Goal: Information Seeking & Learning: Learn about a topic

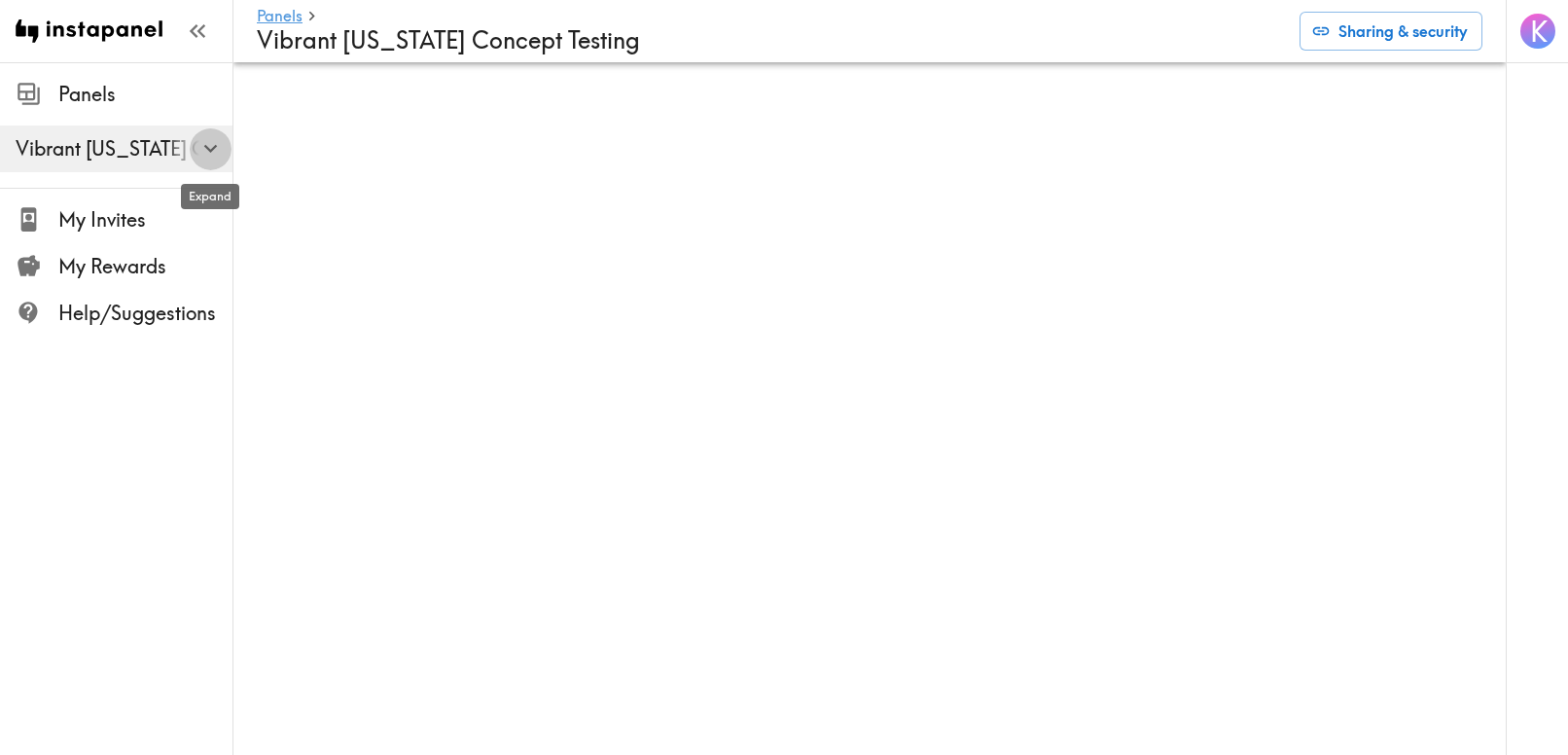
click at [210, 152] on icon "button" at bounding box center [210, 149] width 14 height 8
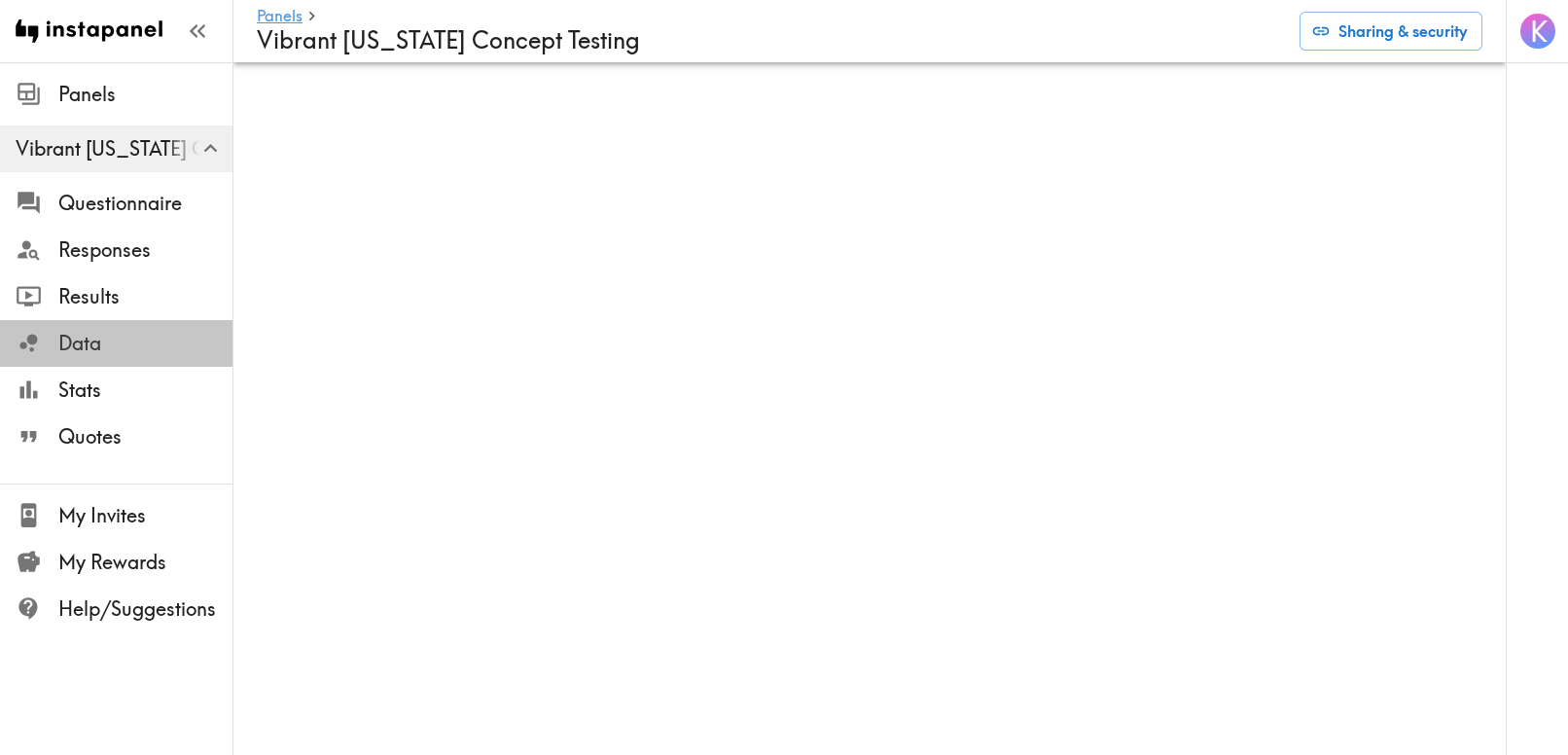
click at [74, 340] on span "Data" at bounding box center [146, 342] width 175 height 27
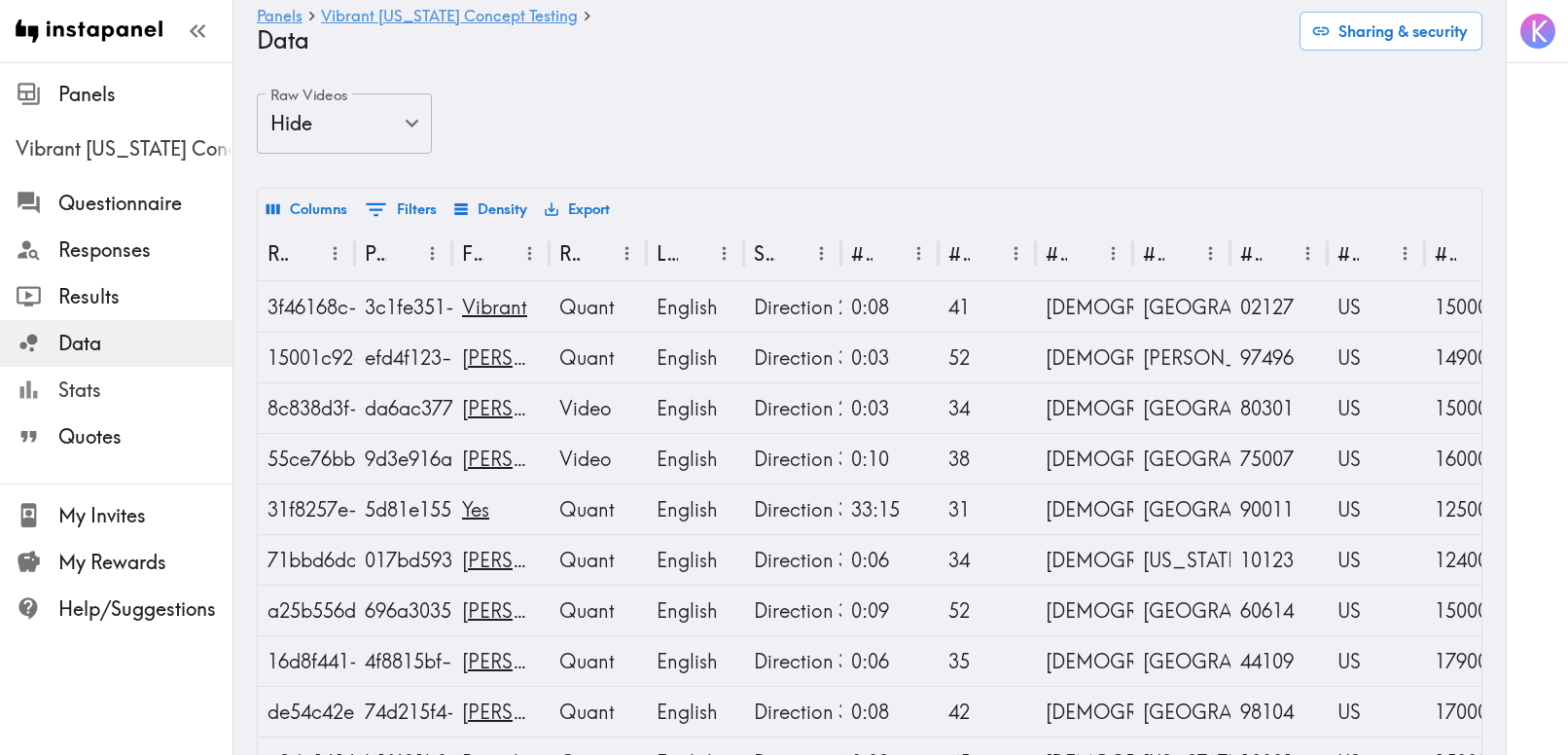
click at [77, 405] on span "Stats" at bounding box center [146, 390] width 175 height 35
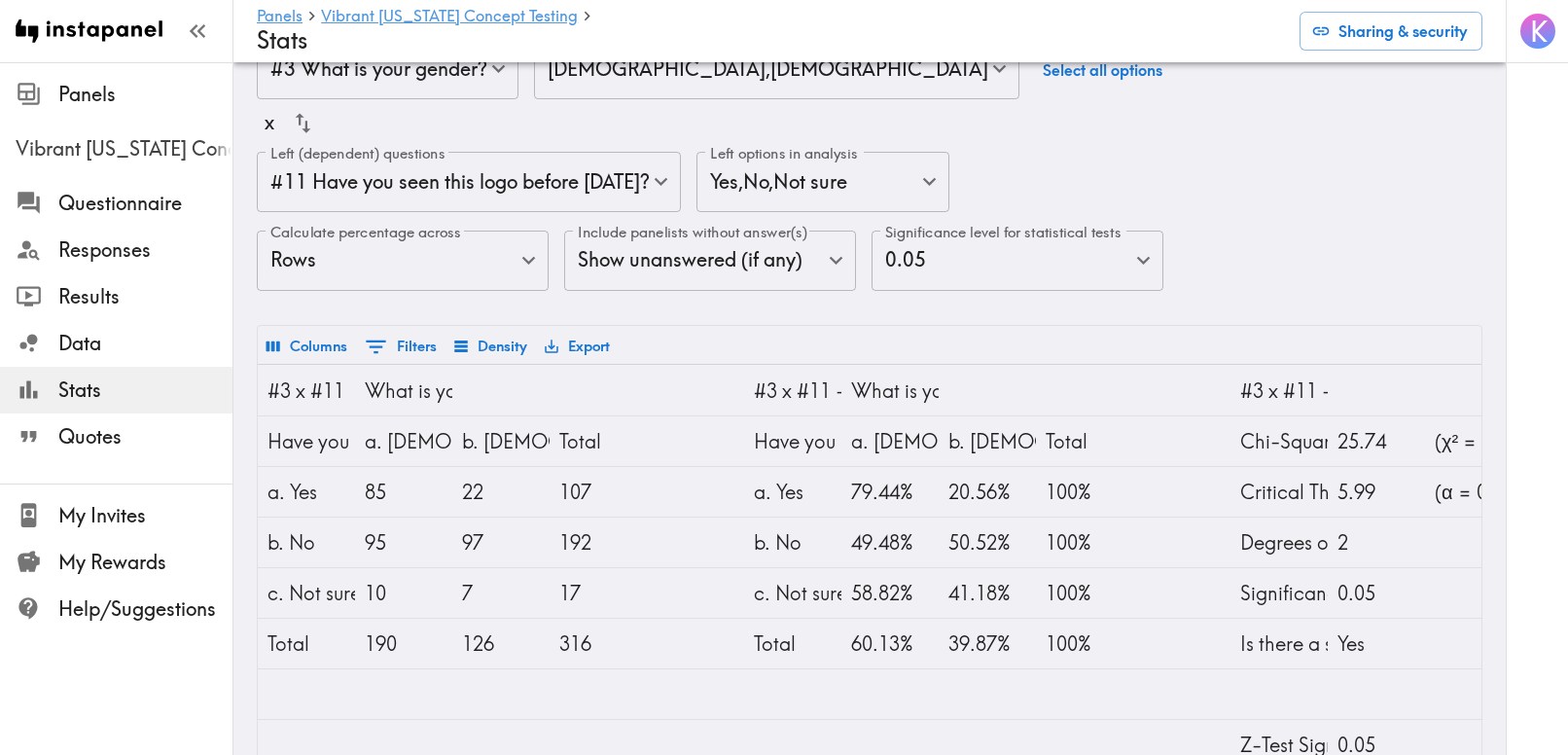
scroll to position [57, 0]
click at [110, 426] on span "Quotes" at bounding box center [146, 437] width 175 height 27
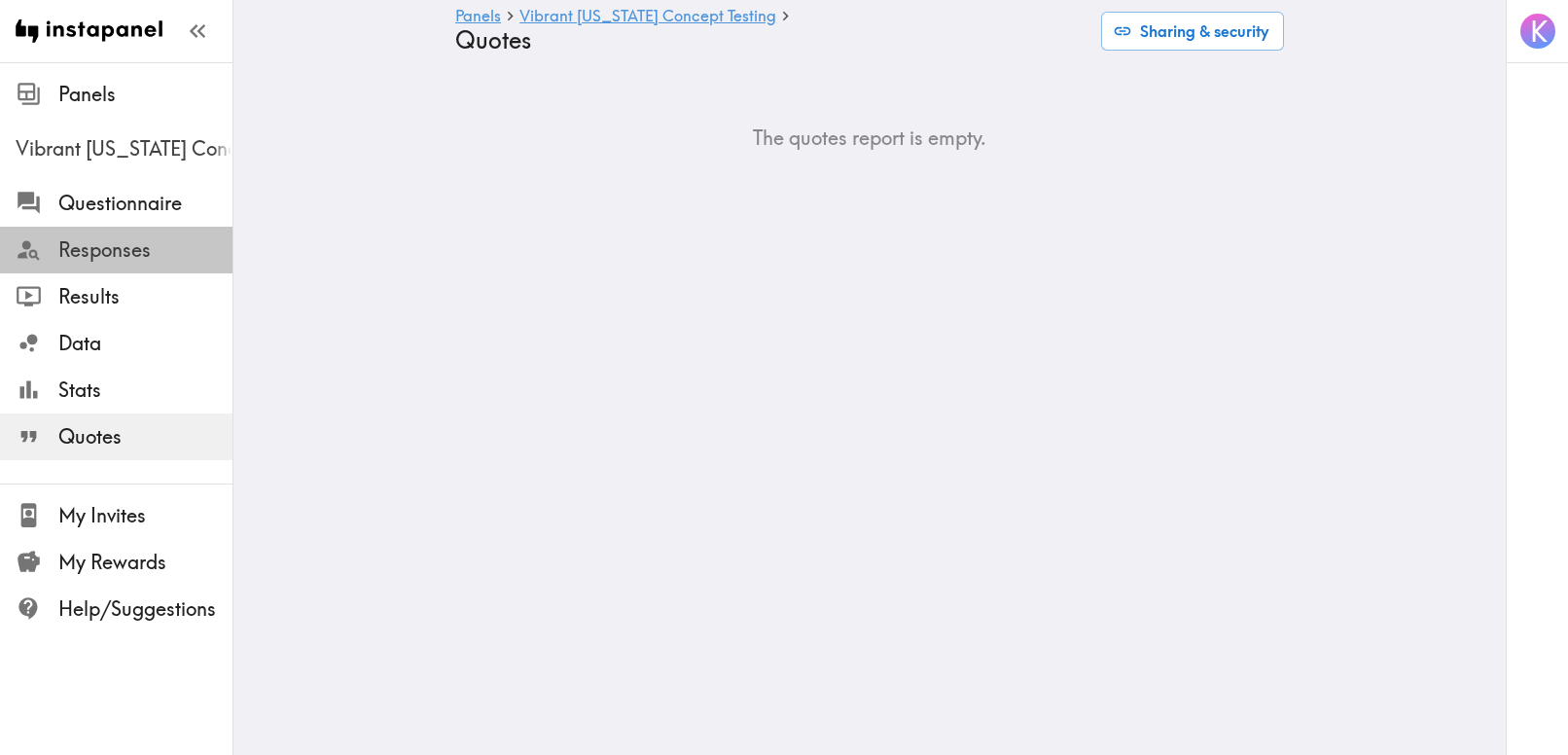
click at [84, 259] on span "Responses" at bounding box center [146, 249] width 175 height 27
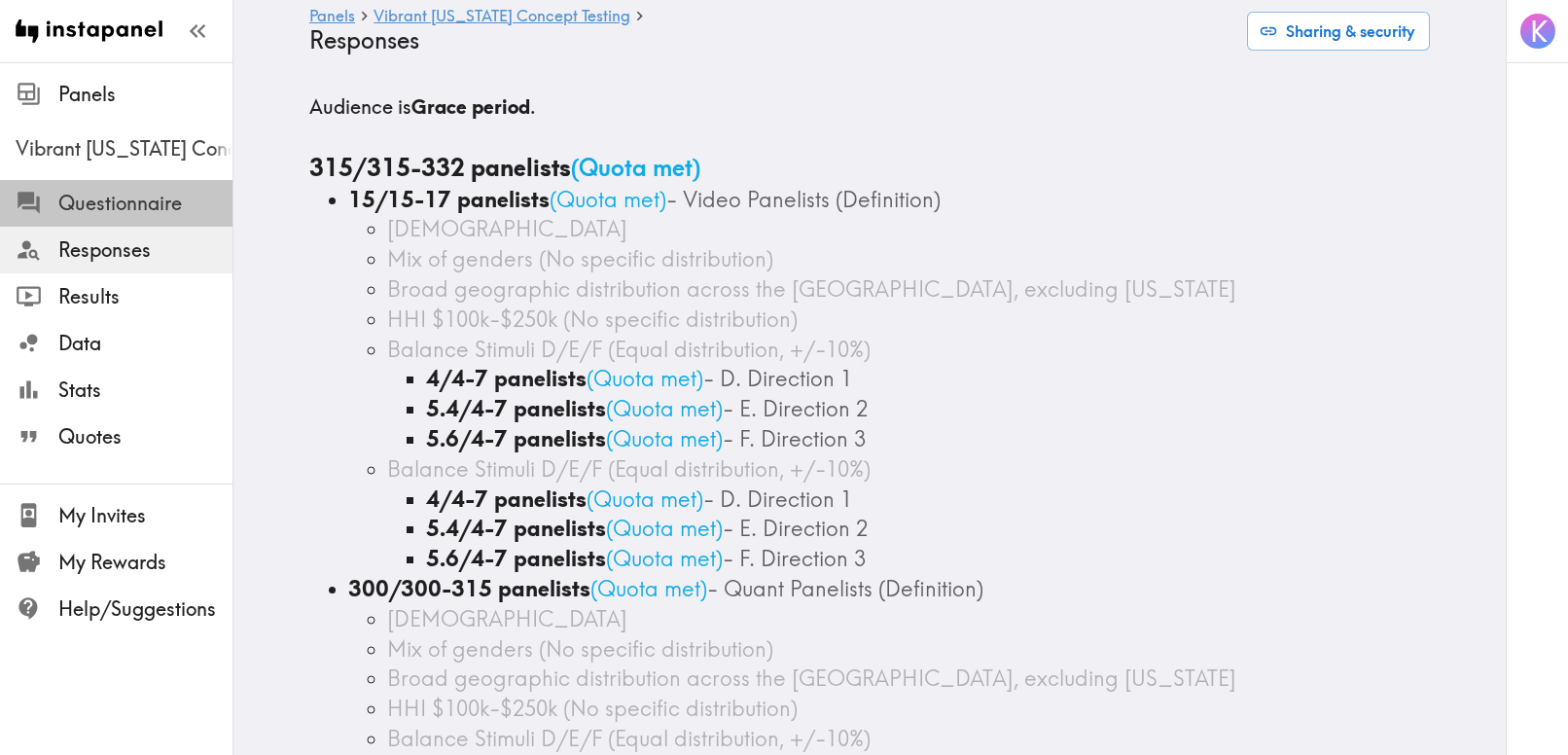
drag, startPoint x: 79, startPoint y: 200, endPoint x: 113, endPoint y: 205, distance: 34.4
click at [79, 200] on span "Questionnaire" at bounding box center [146, 202] width 175 height 27
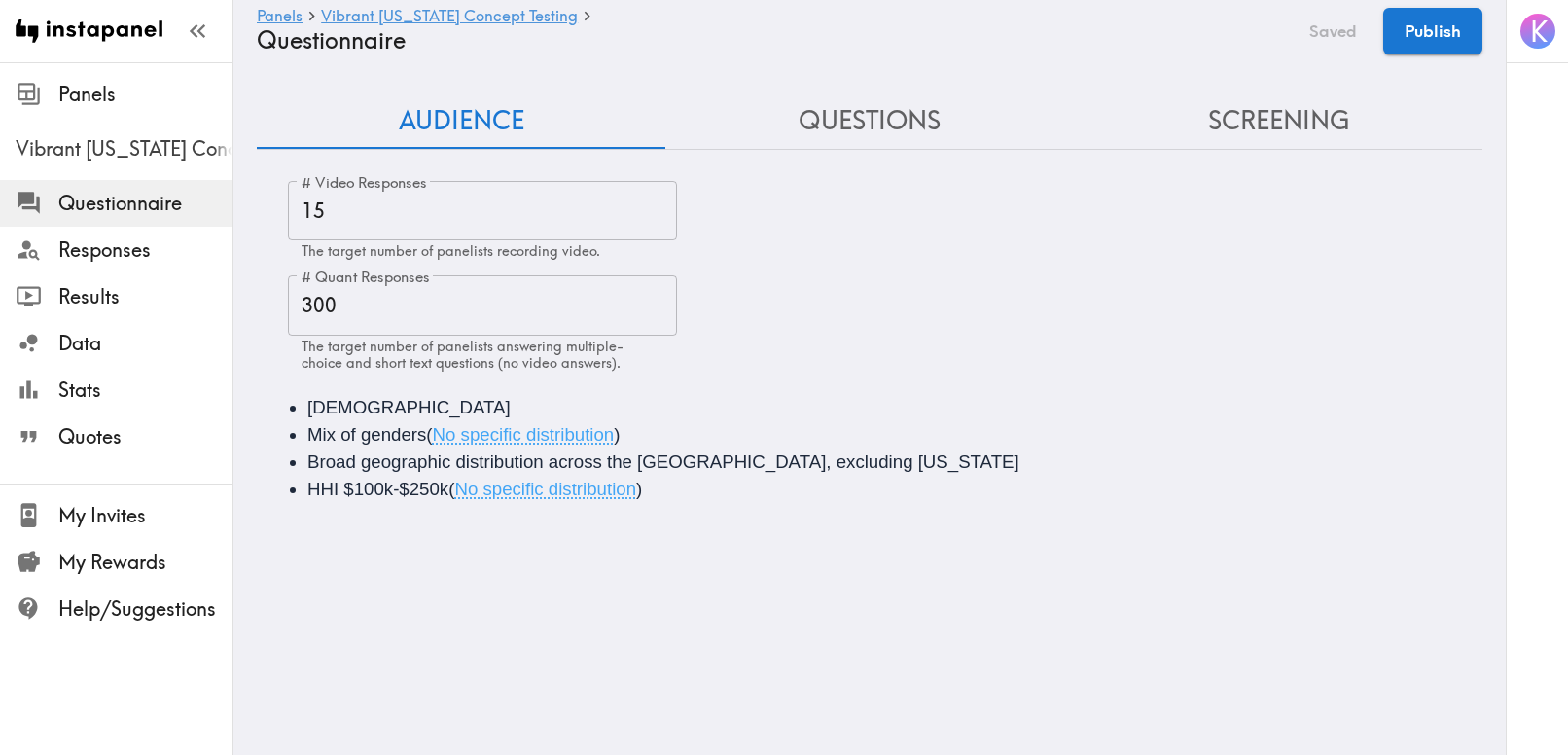
click at [983, 342] on div "# Video Responses 15 # Video Responses The target number of panelists recording…" at bounding box center [885, 276] width 1194 height 190
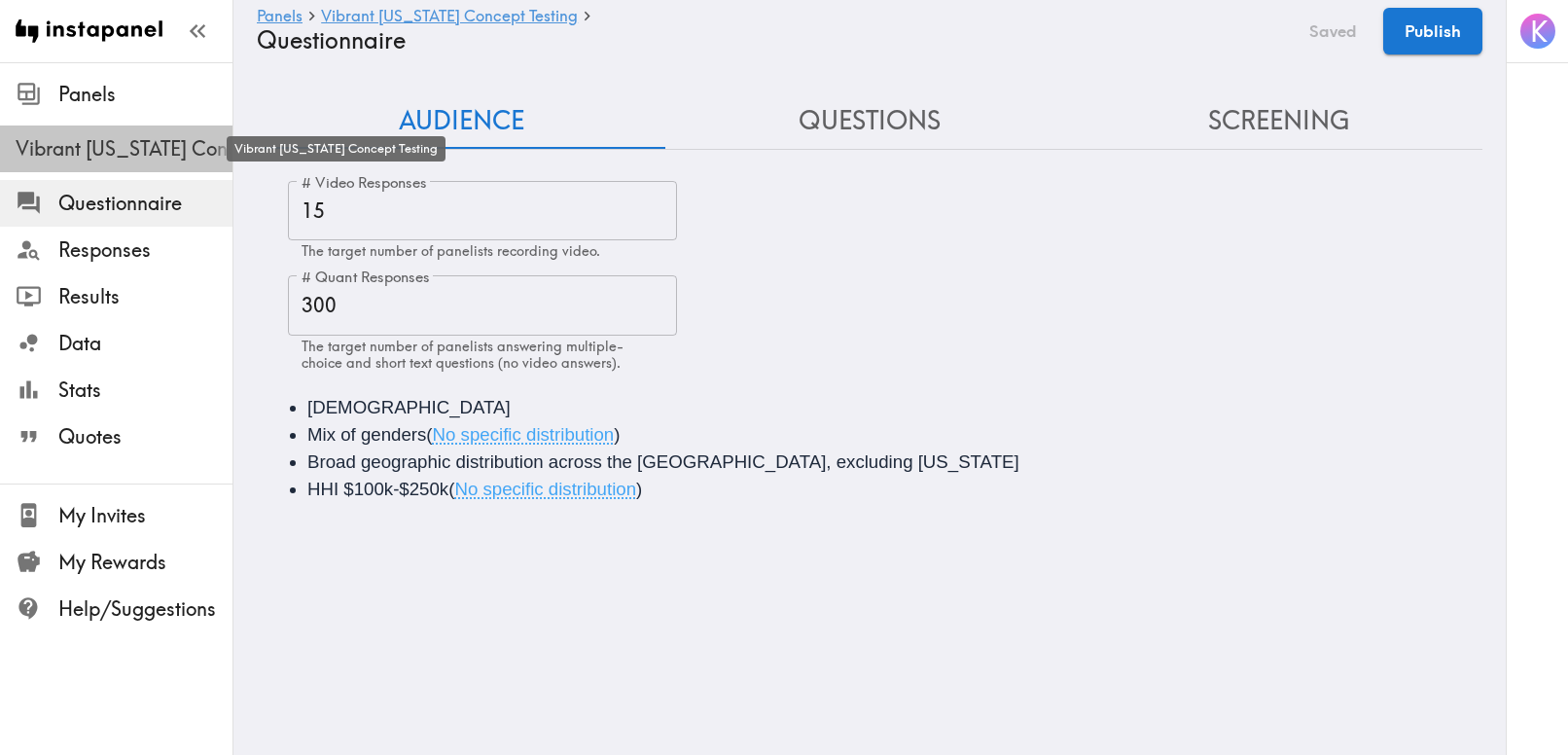
click at [82, 148] on span "Vibrant [US_STATE] Concept Testing" at bounding box center [124, 148] width 217 height 27
